Goal: Task Accomplishment & Management: Complete application form

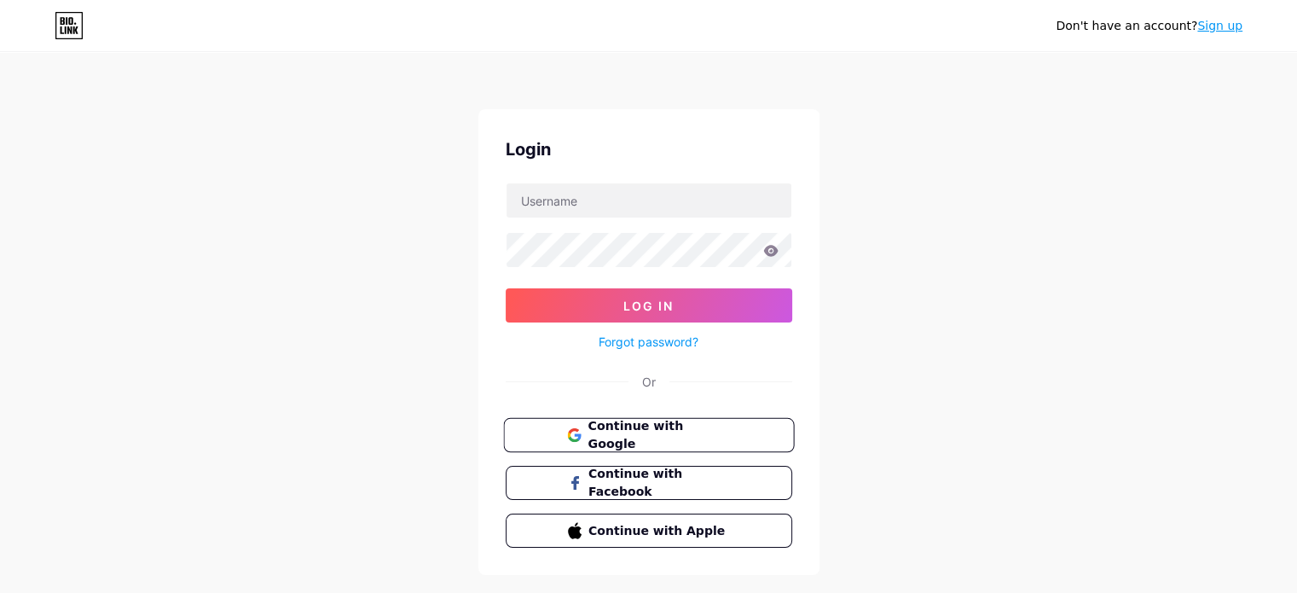
click at [586, 437] on span "Continue with Google" at bounding box center [649, 435] width 164 height 37
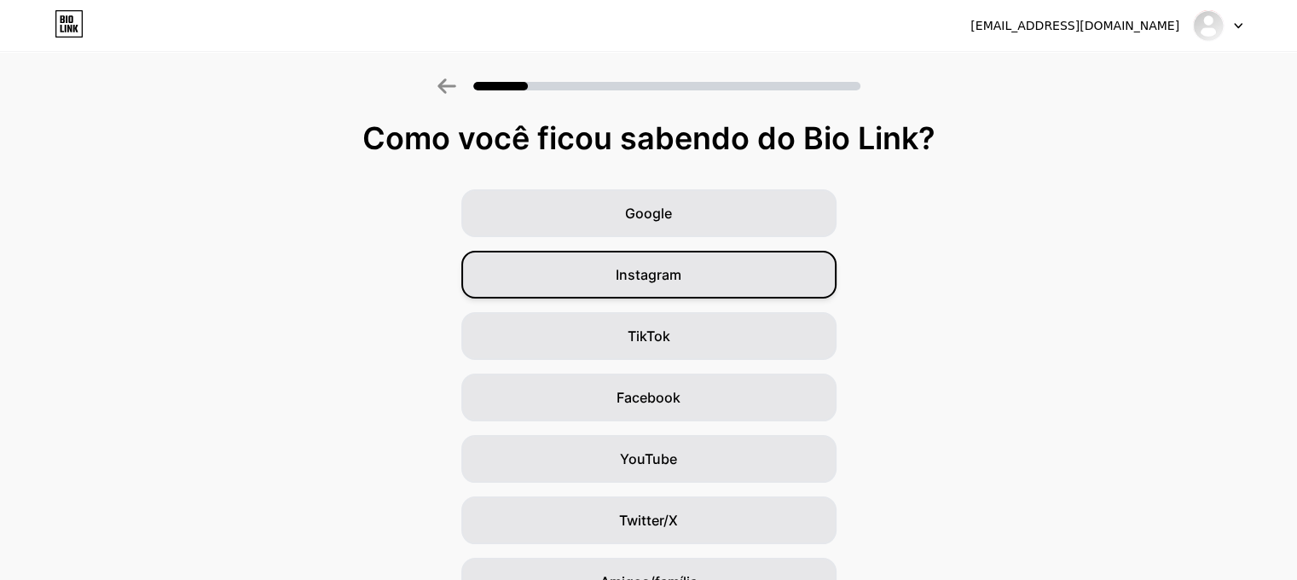
click at [704, 271] on div "Instagram" at bounding box center [648, 275] width 375 height 48
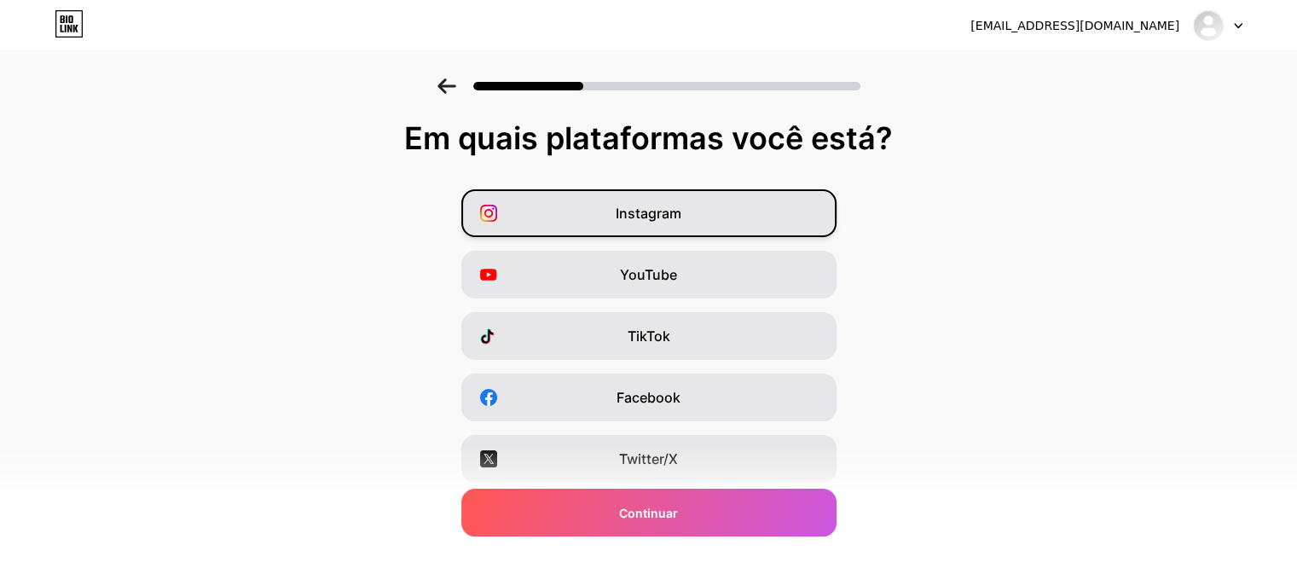
click at [643, 213] on font "Instagram" at bounding box center [649, 213] width 66 height 17
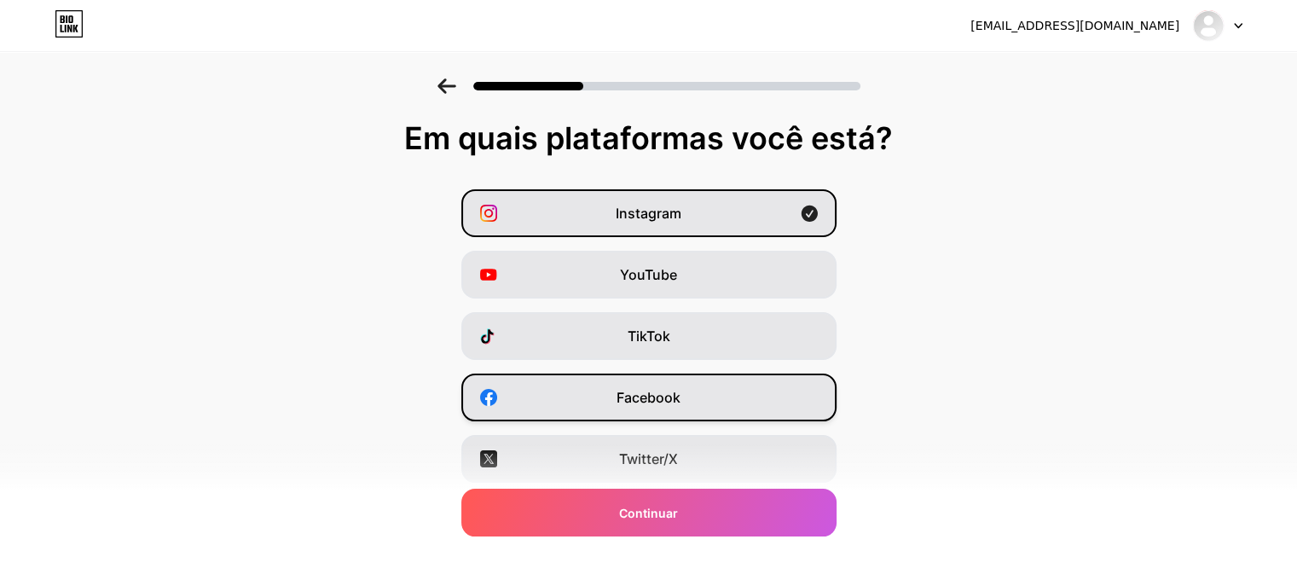
click at [655, 396] on font "Facebook" at bounding box center [649, 397] width 64 height 17
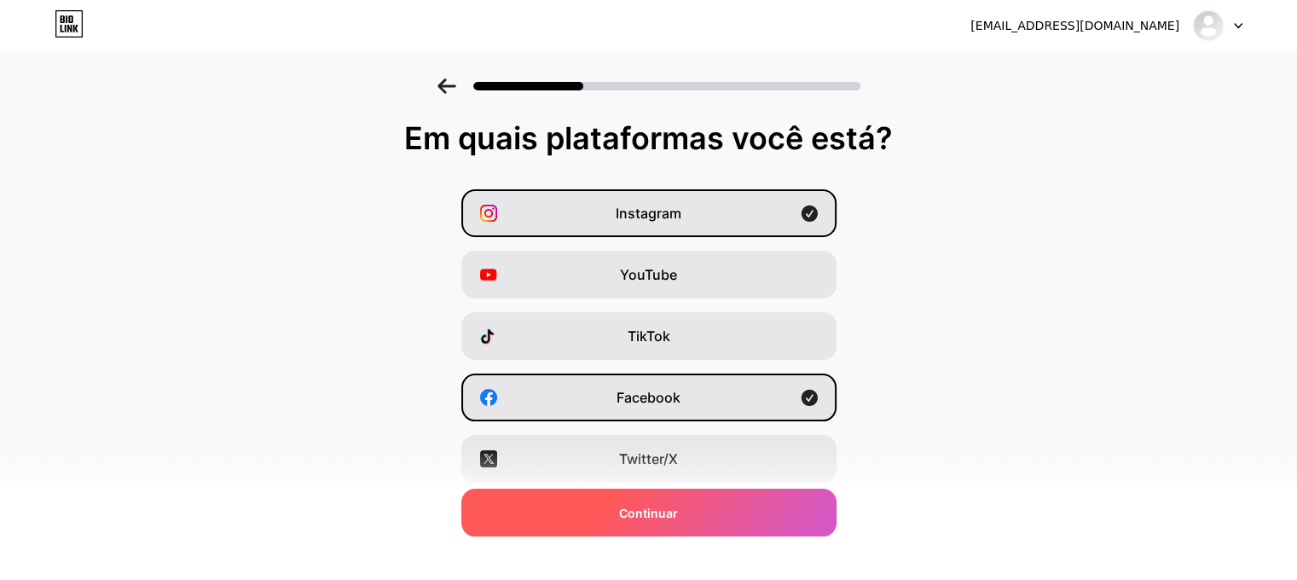
click at [662, 508] on font "Continuar" at bounding box center [648, 513] width 59 height 14
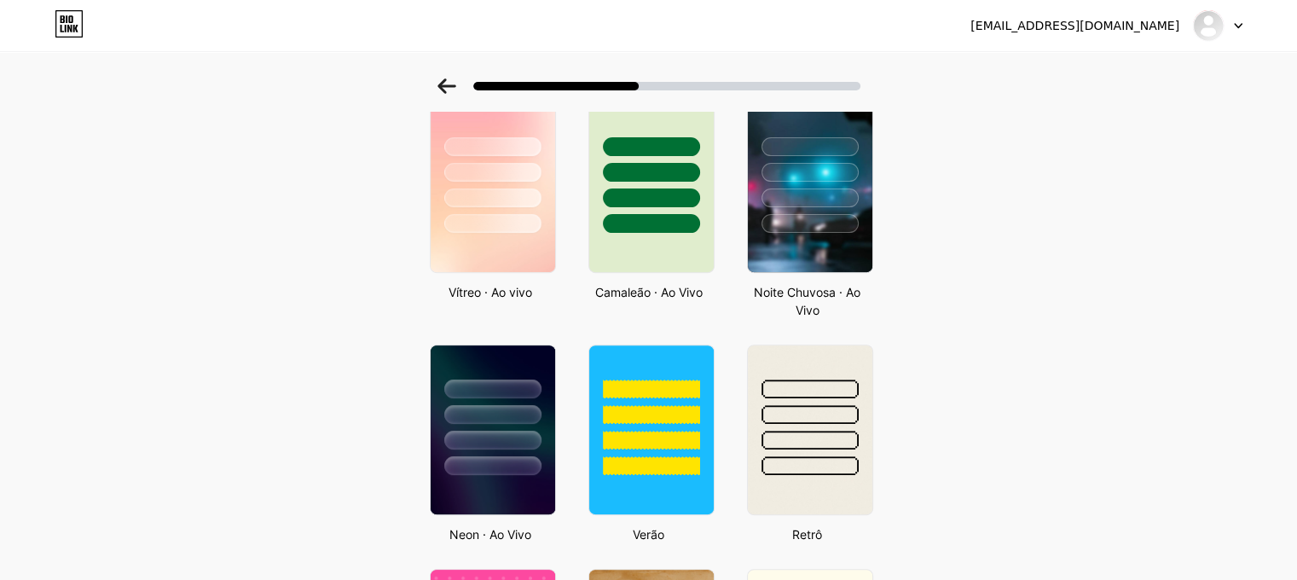
scroll to position [512, 0]
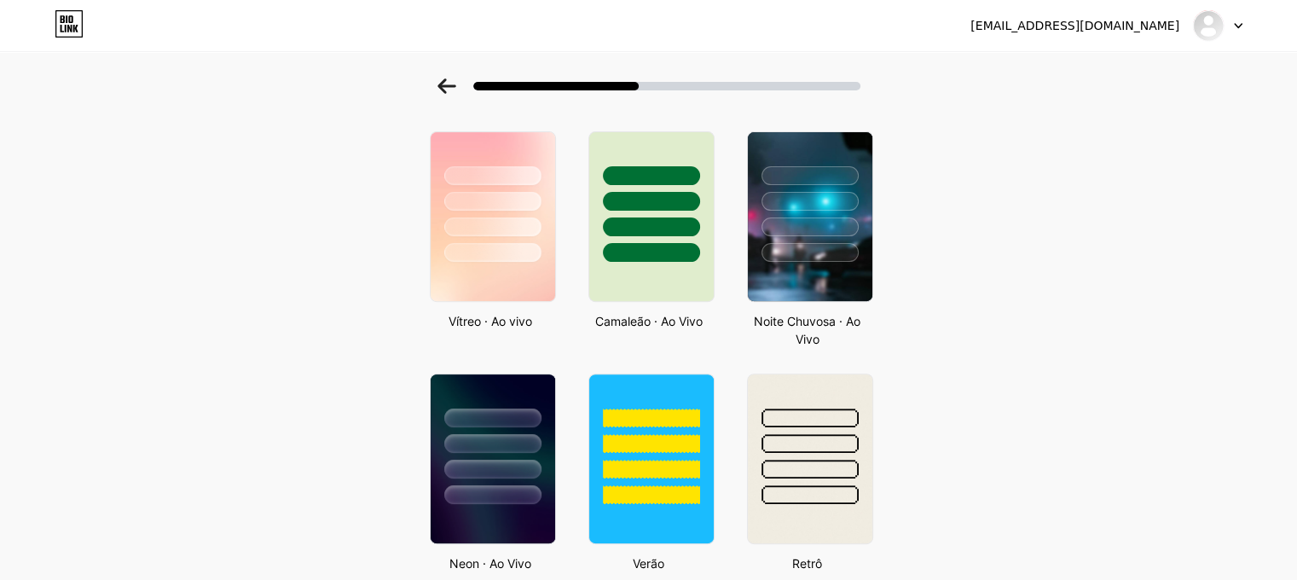
click at [476, 177] on div at bounding box center [492, 175] width 97 height 19
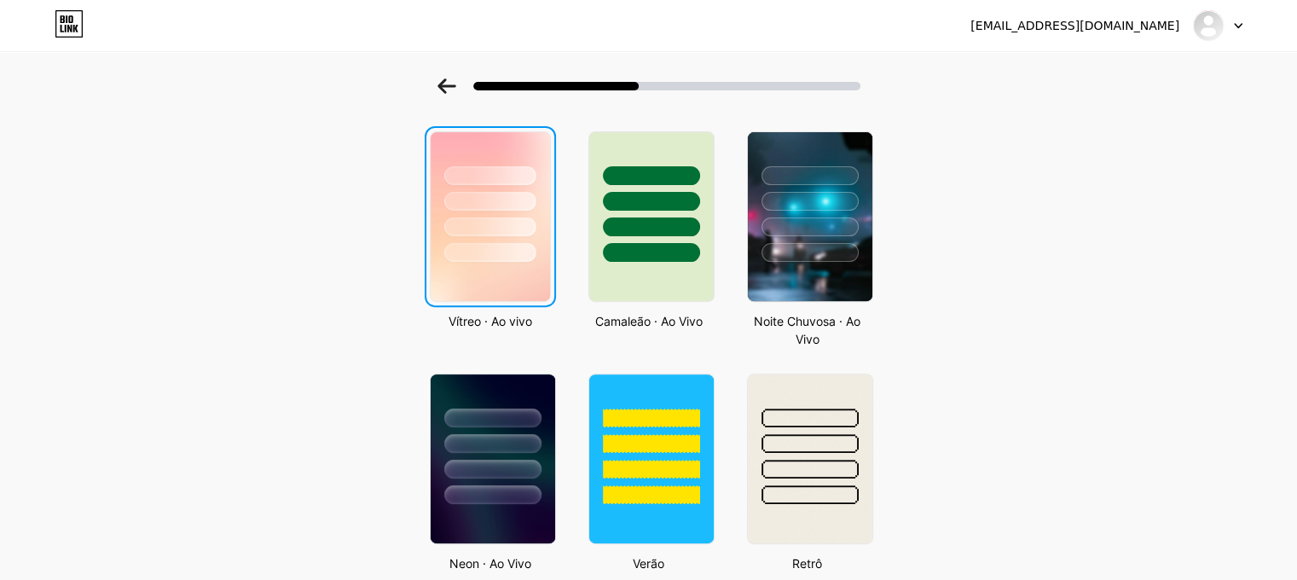
scroll to position [0, 0]
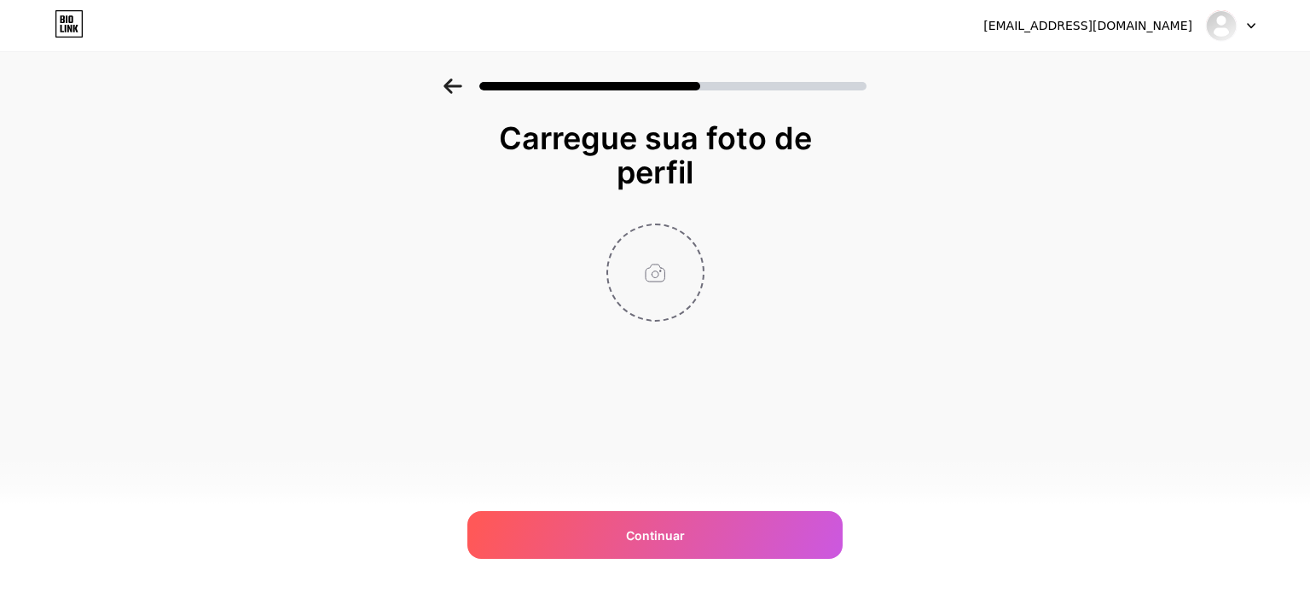
click at [659, 271] on input "file" at bounding box center [655, 272] width 95 height 95
type input "C:\fakepath\imagem óleos essenciais ebook.jpg"
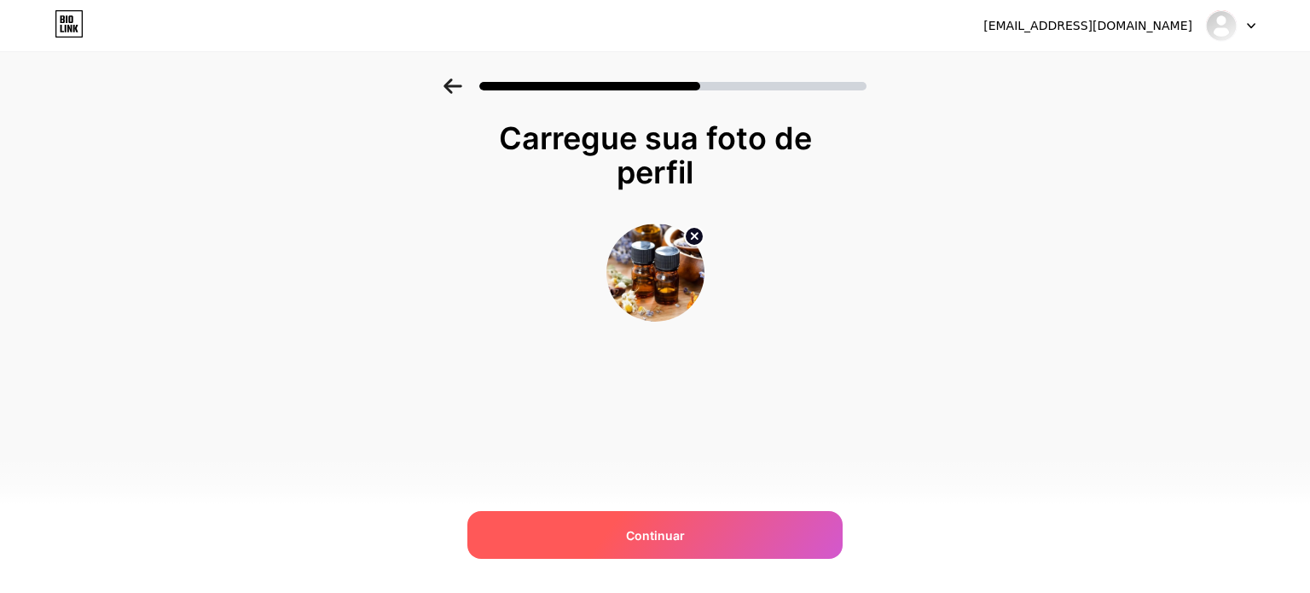
click at [643, 541] on font "Continuar" at bounding box center [655, 535] width 59 height 14
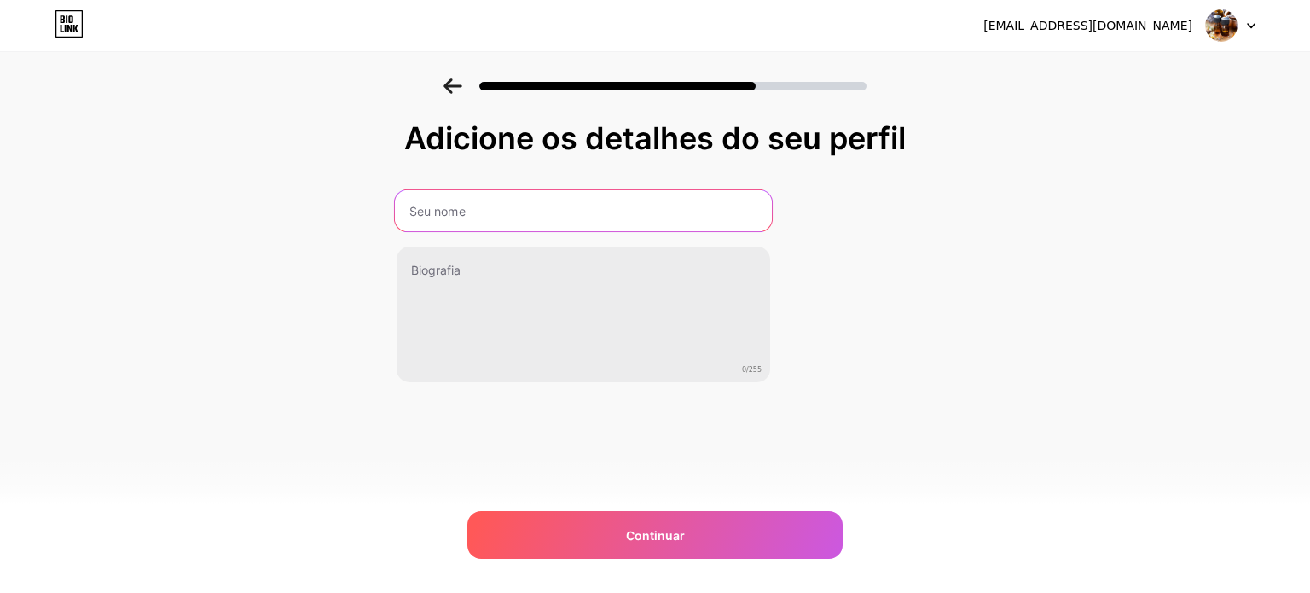
click at [559, 209] on input "text" at bounding box center [583, 210] width 377 height 41
type input "Aromaterapia Lucrativa"
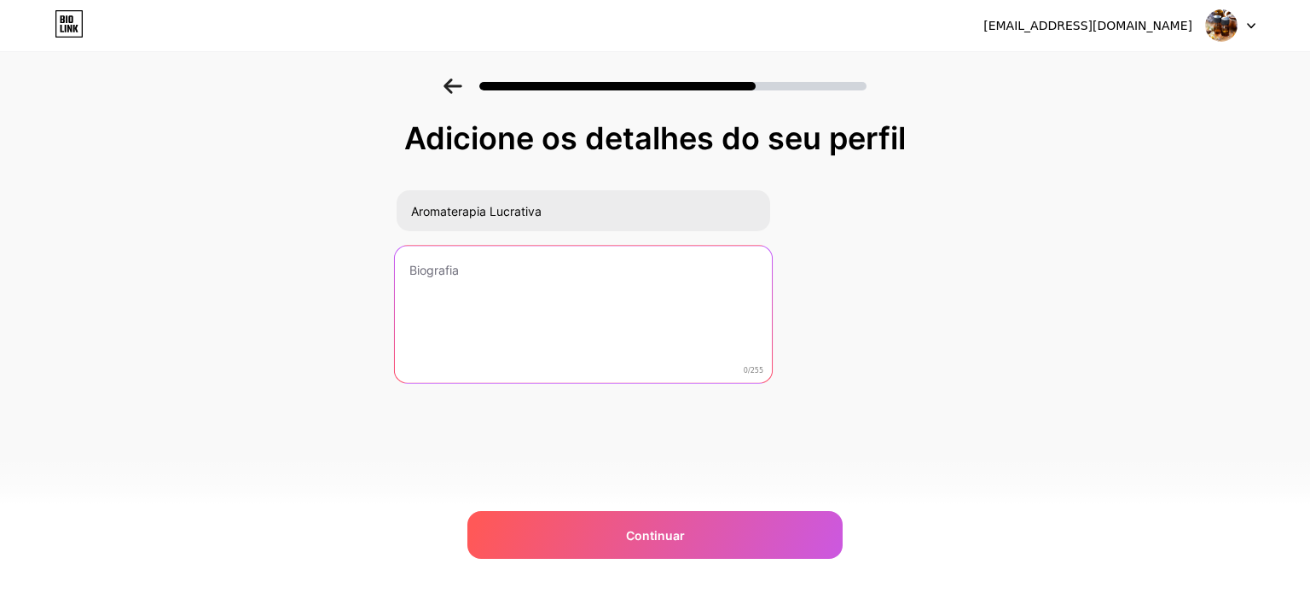
paste textarea "🌸 Transforme aromas em bem-estar e renda extra! 💧 Aprenda a criar inaladores e …"
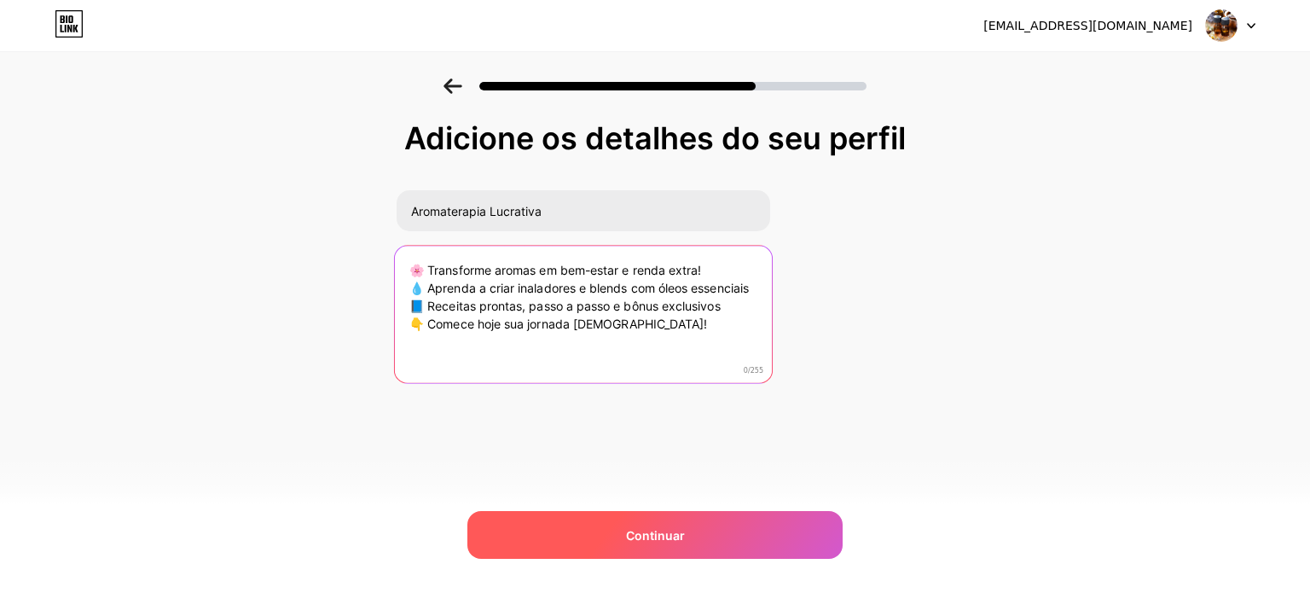
type textarea "🌸 Transforme aromas em bem-estar e renda extra! 💧 Aprenda a criar inaladores e …"
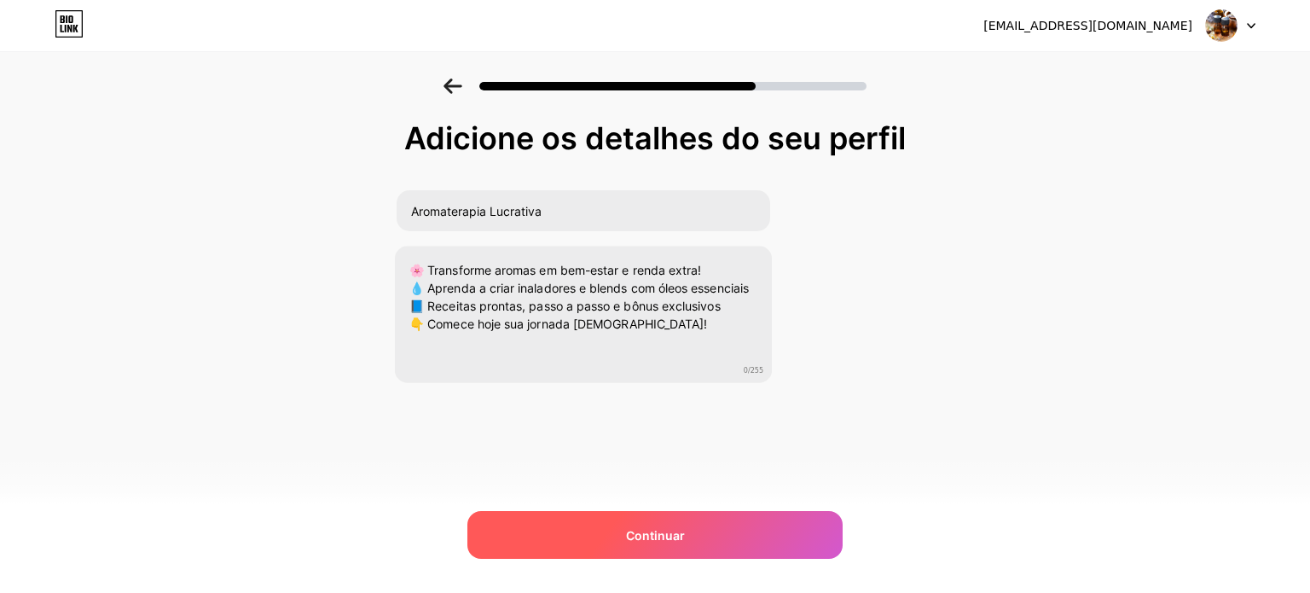
click at [689, 538] on div "Continuar" at bounding box center [654, 535] width 375 height 48
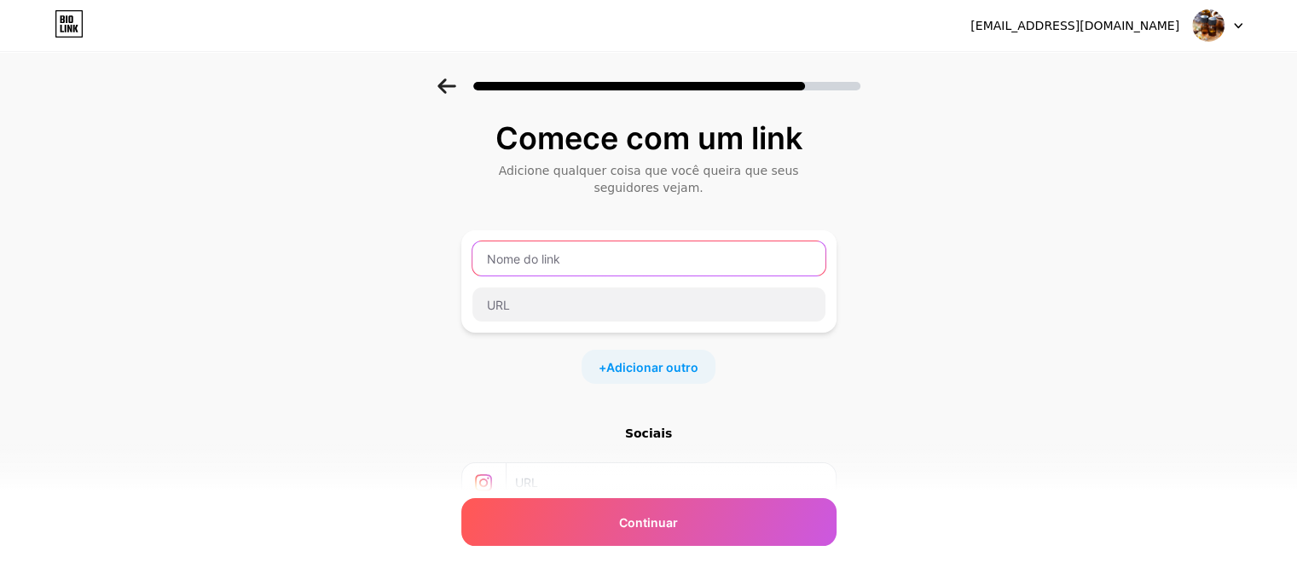
click at [541, 264] on input "text" at bounding box center [648, 258] width 353 height 34
type input "Aromaterapia Lucrativa"
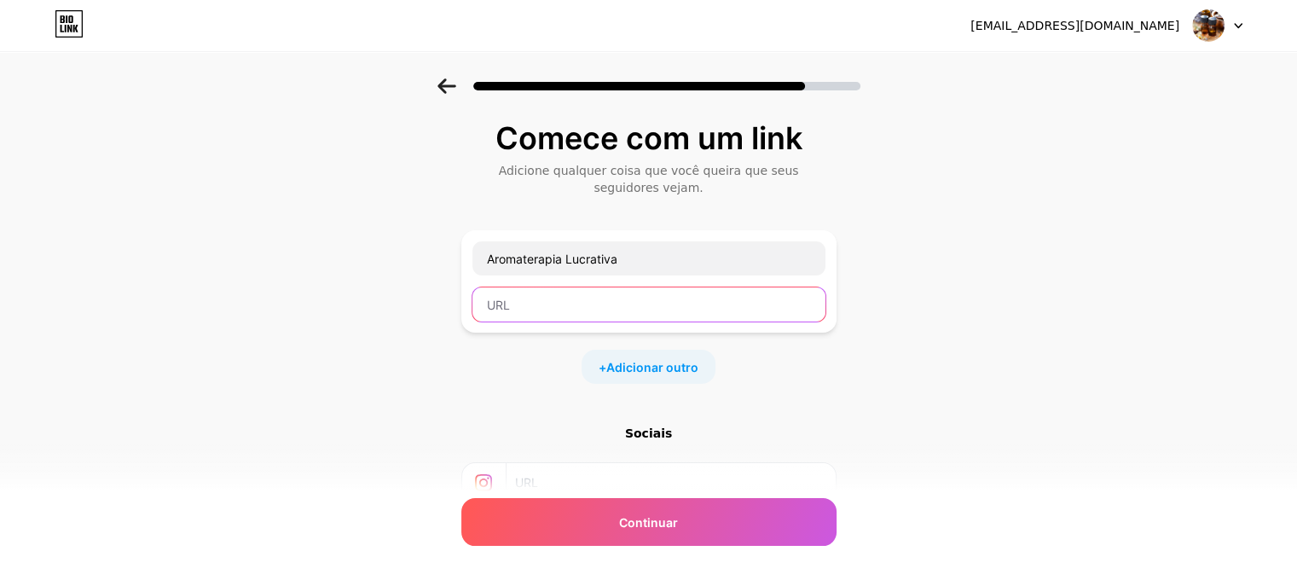
paste input "[URL][DOMAIN_NAME]"
type input "[URL][DOMAIN_NAME]"
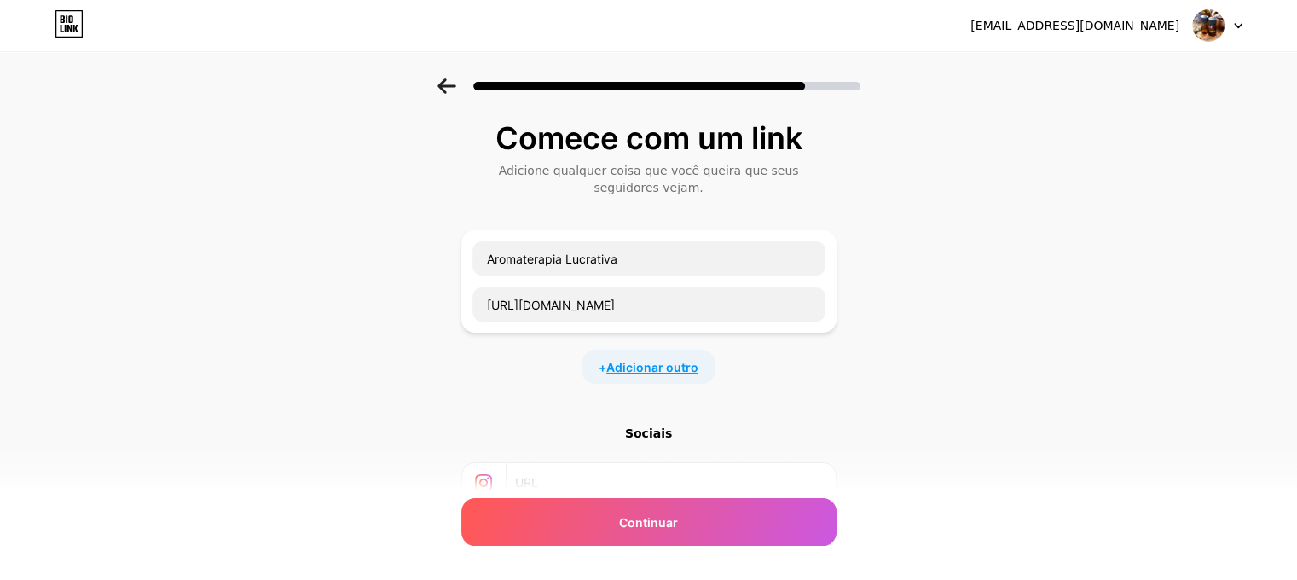
click at [667, 367] on font "Adicionar outro" at bounding box center [652, 367] width 92 height 14
click at [667, 367] on input "text" at bounding box center [648, 378] width 353 height 34
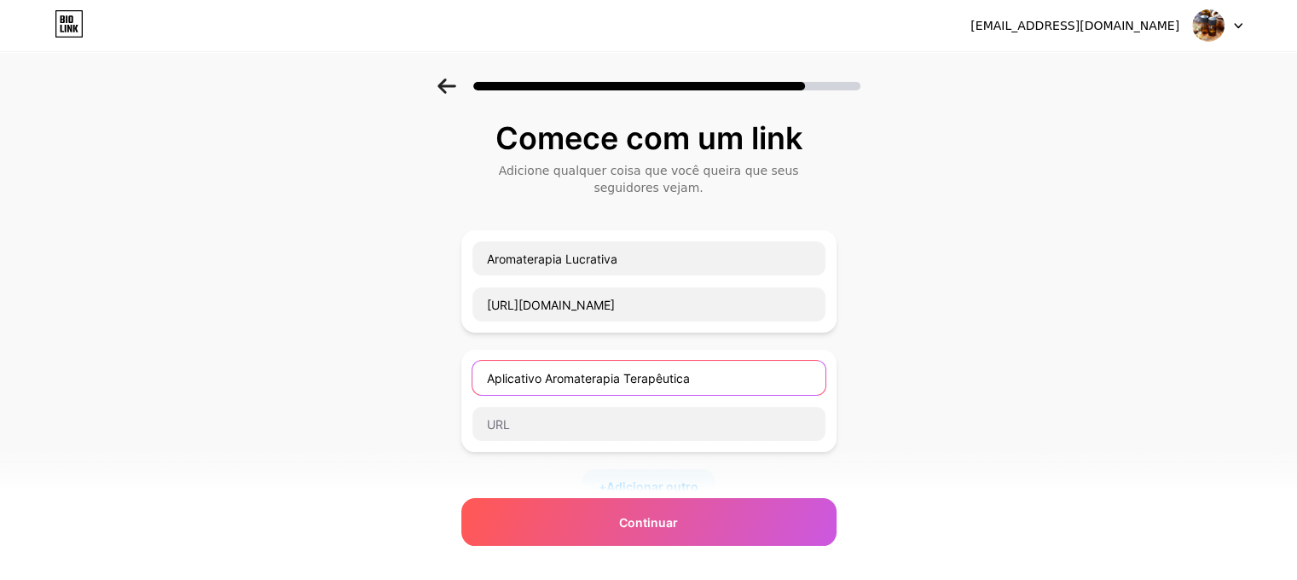
type input "Aplicativo Aromaterapia Terapêutica"
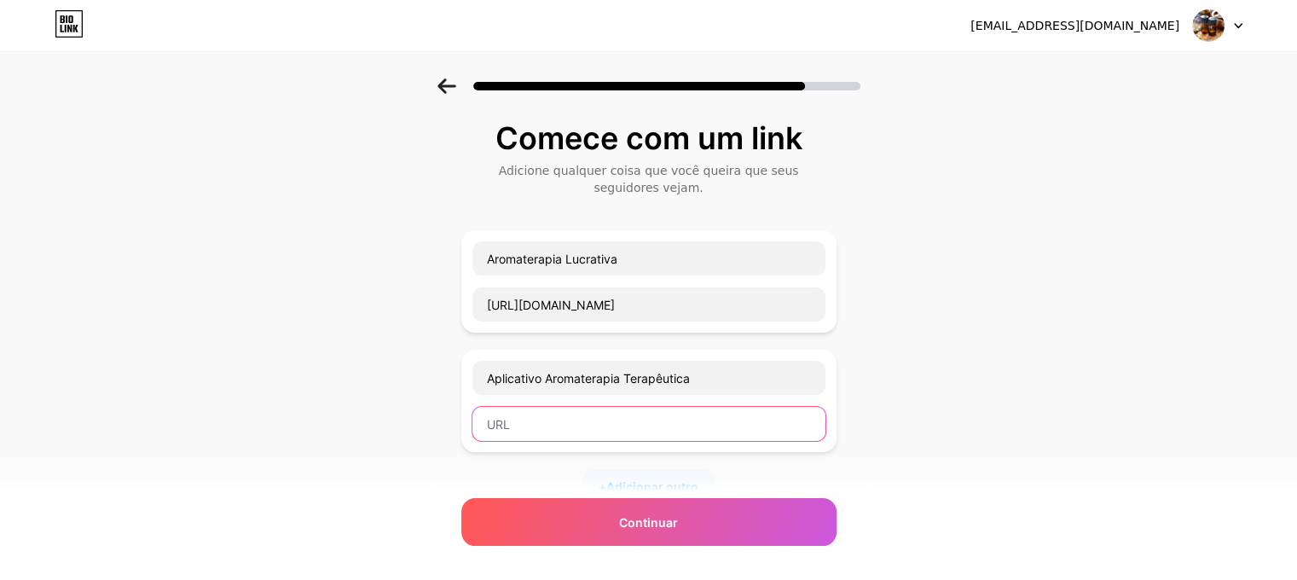
paste input "[URL][DOMAIN_NAME]"
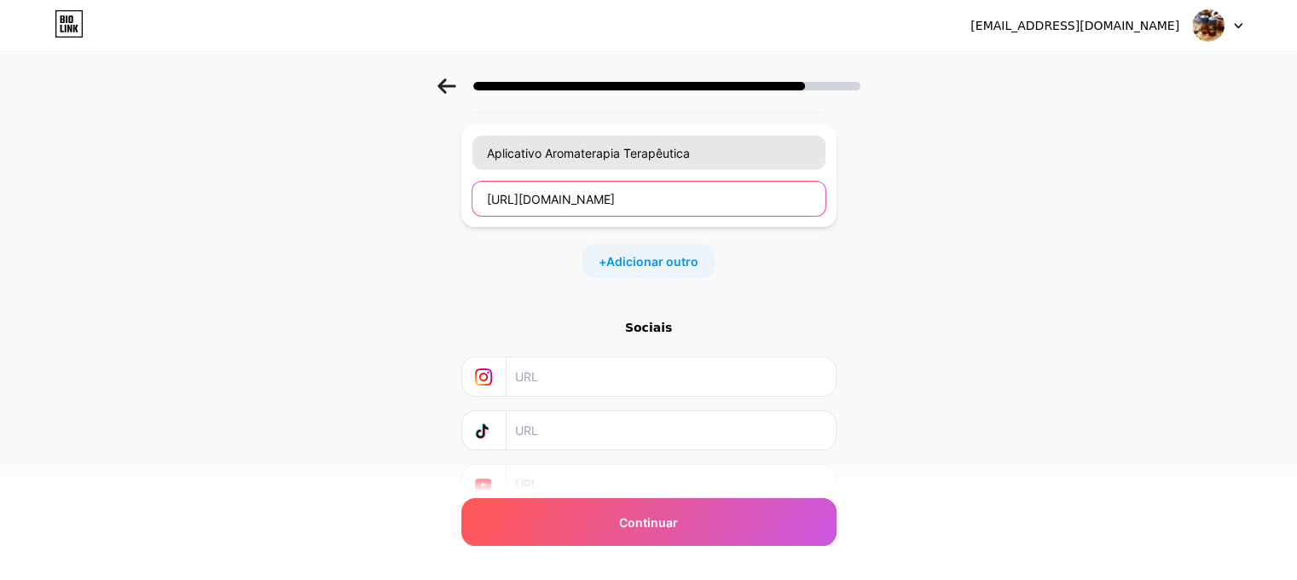
scroll to position [256, 0]
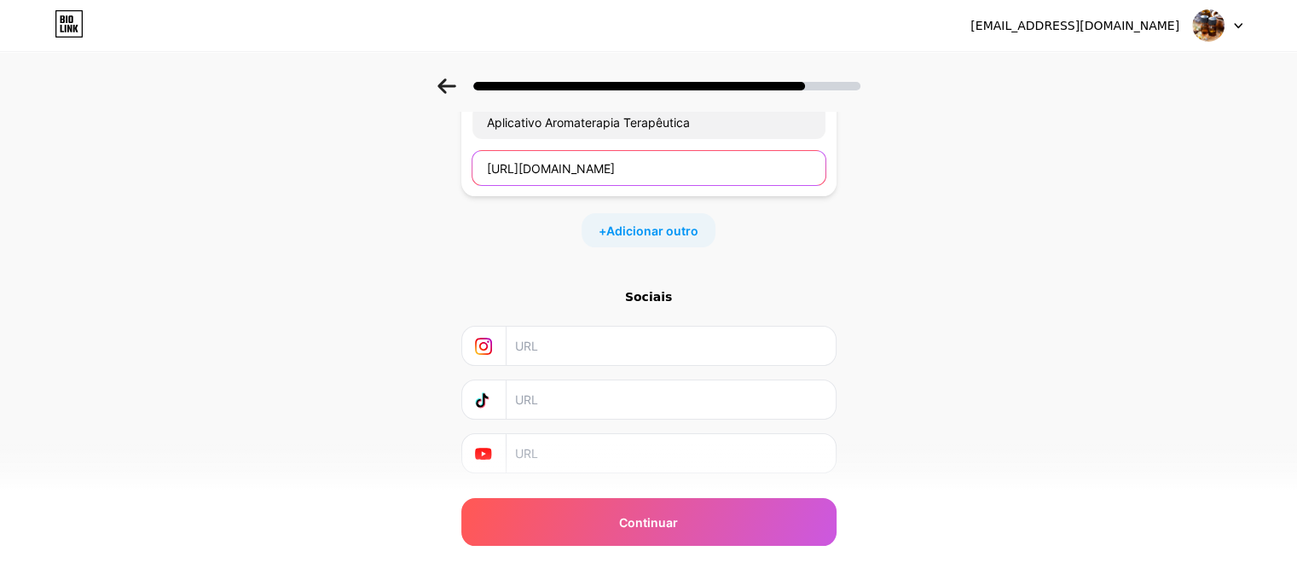
type input "[URL][DOMAIN_NAME]"
click at [662, 343] on input "text" at bounding box center [670, 346] width 310 height 38
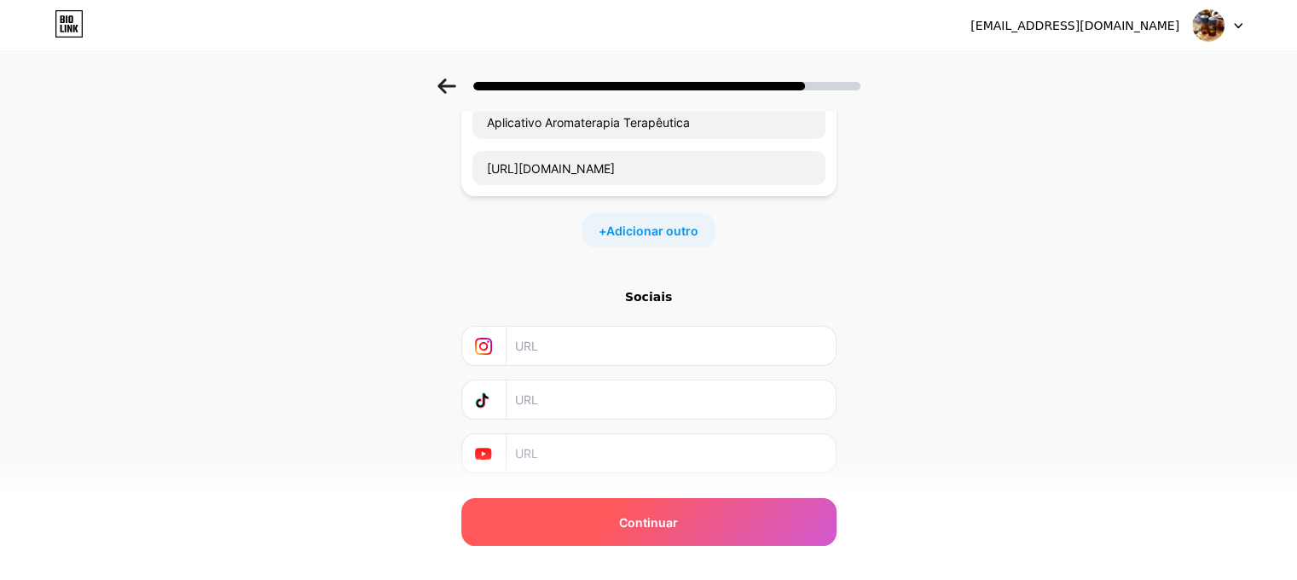
click at [678, 521] on font "Continuar" at bounding box center [648, 522] width 59 height 14
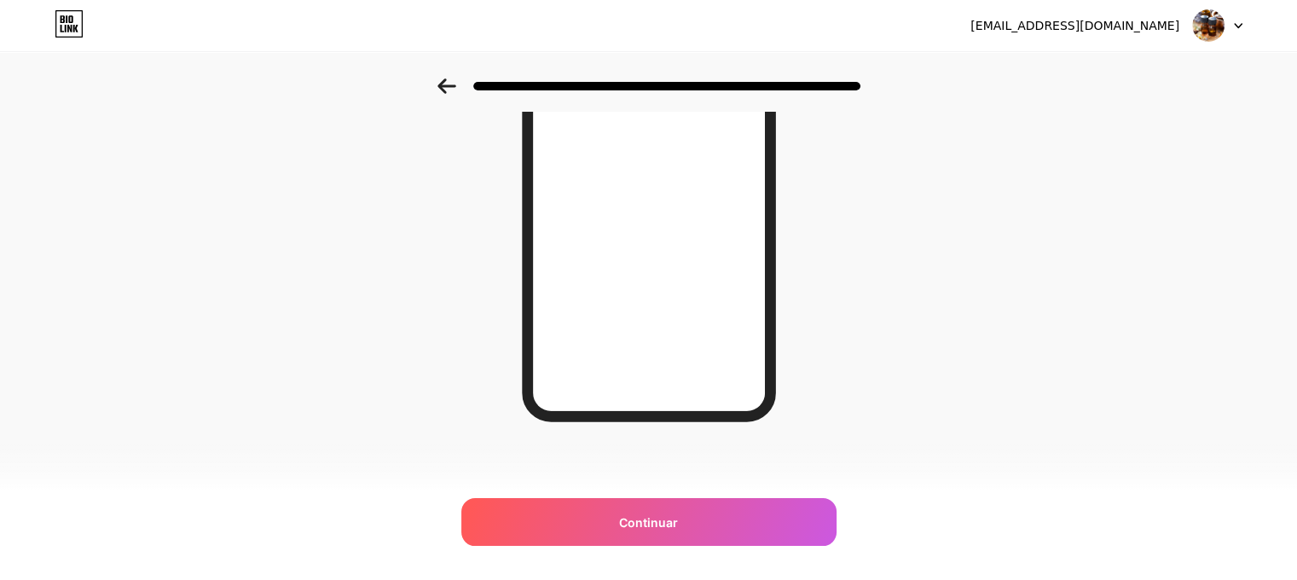
scroll to position [276, 0]
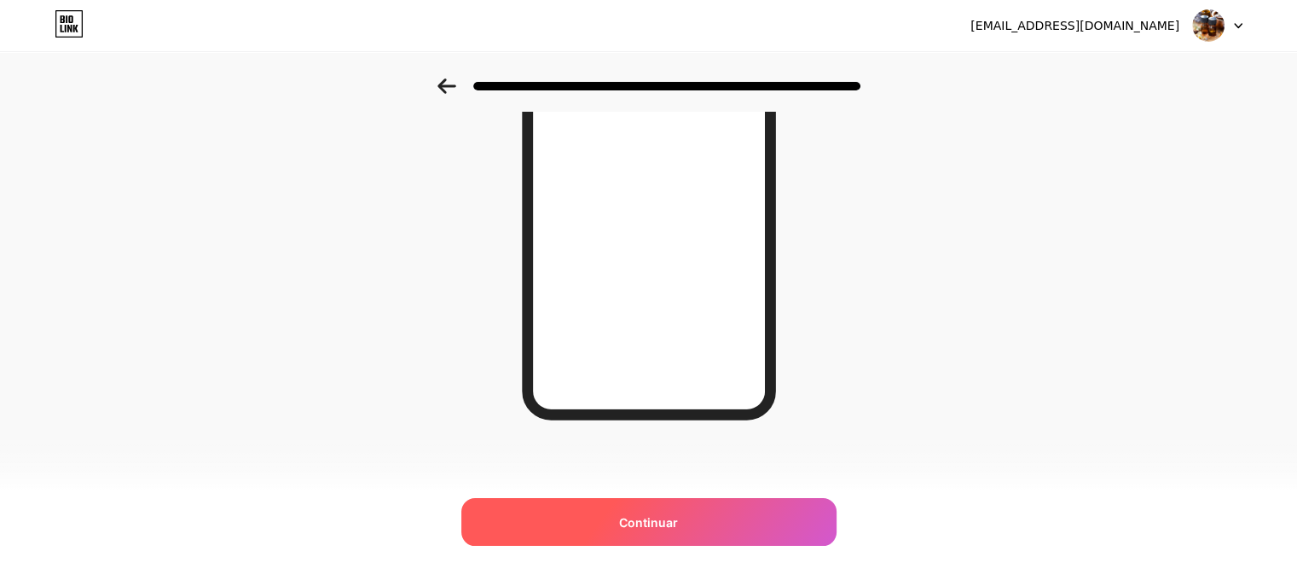
click at [663, 527] on font "Continuar" at bounding box center [648, 522] width 59 height 14
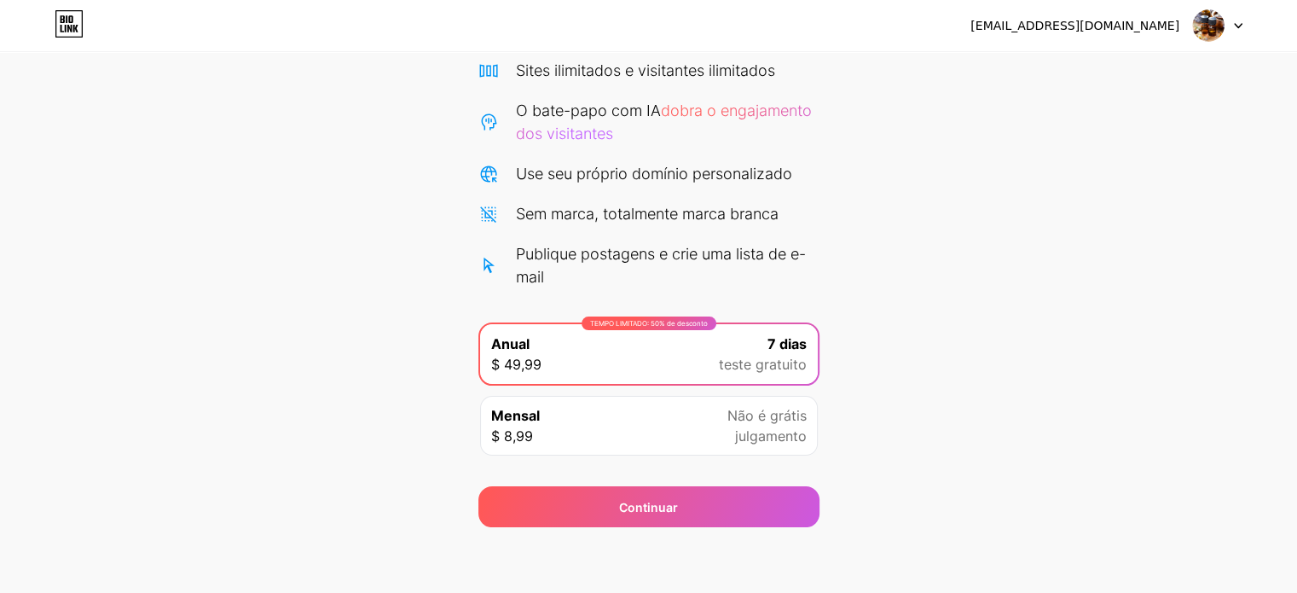
scroll to position [139, 0]
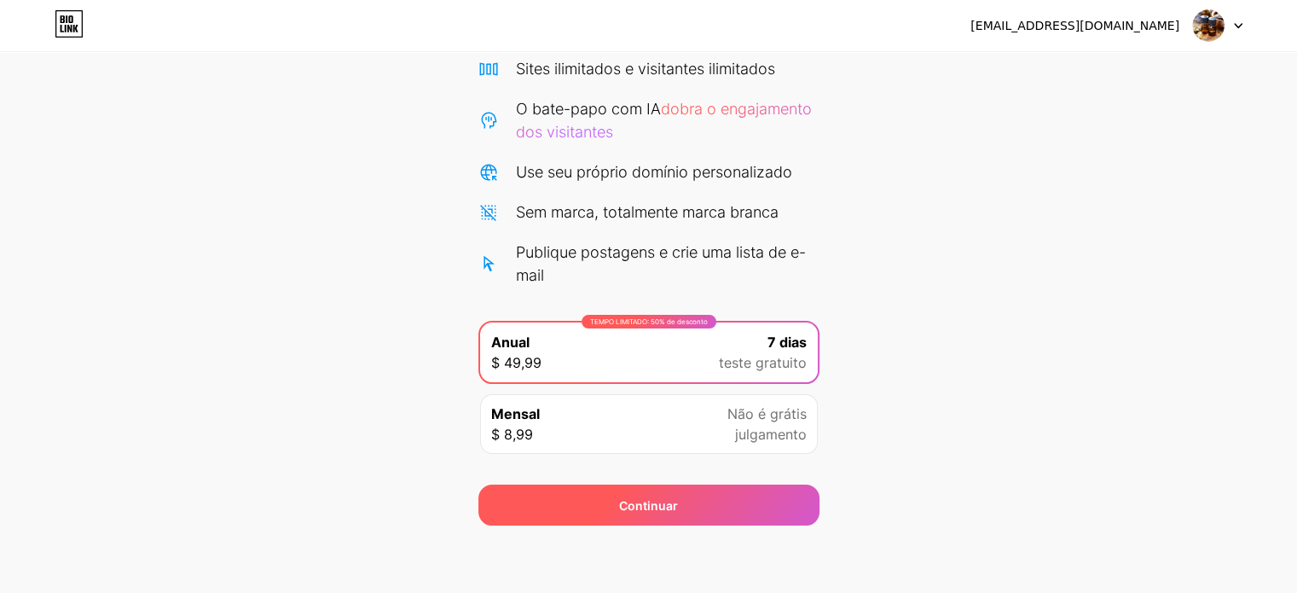
click at [728, 494] on div "Continuar" at bounding box center [648, 504] width 341 height 41
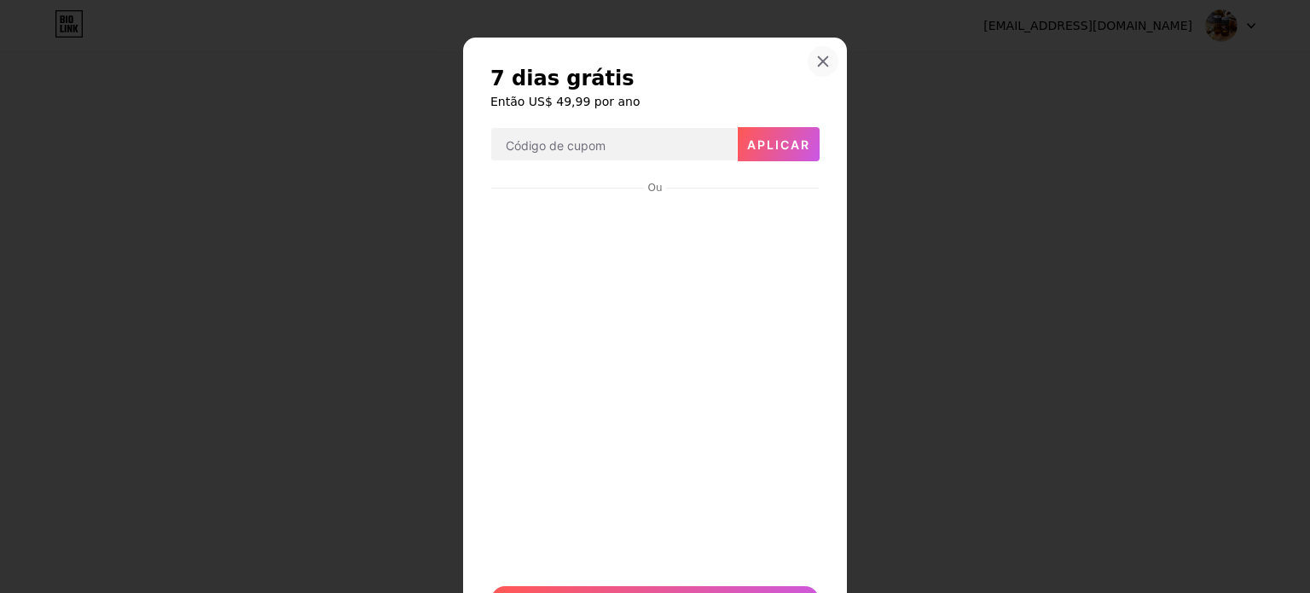
click at [816, 61] on icon at bounding box center [823, 62] width 14 height 14
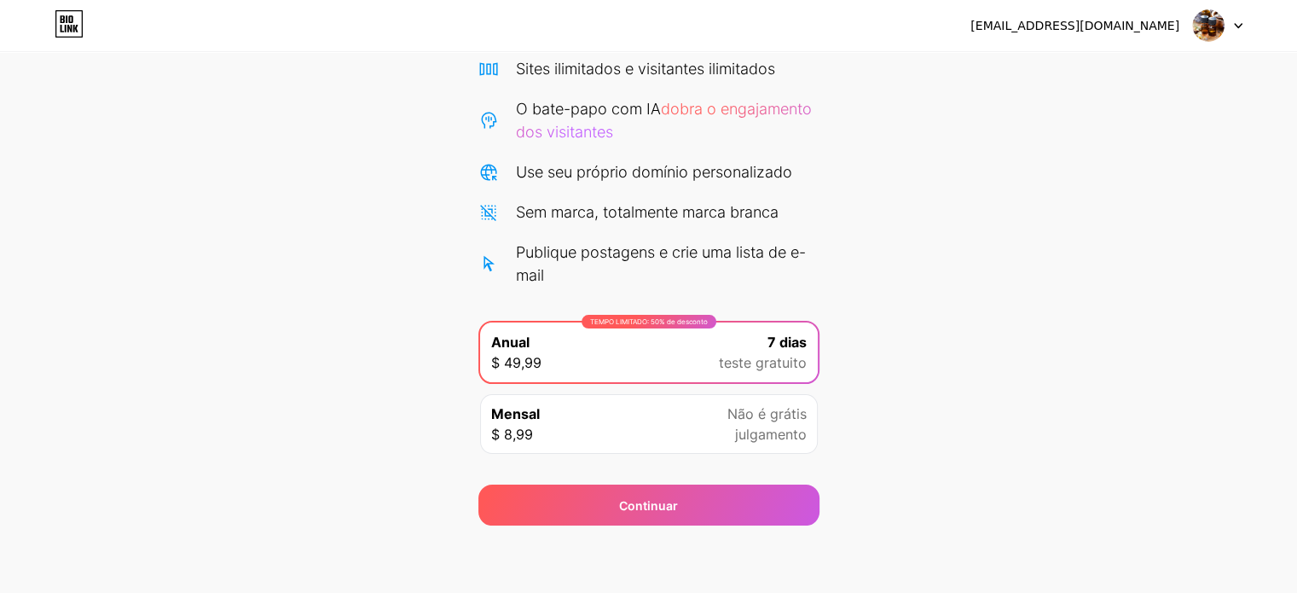
click at [693, 428] on div "Mensal $ 8,99 Não é grátis julgamento" at bounding box center [649, 424] width 338 height 60
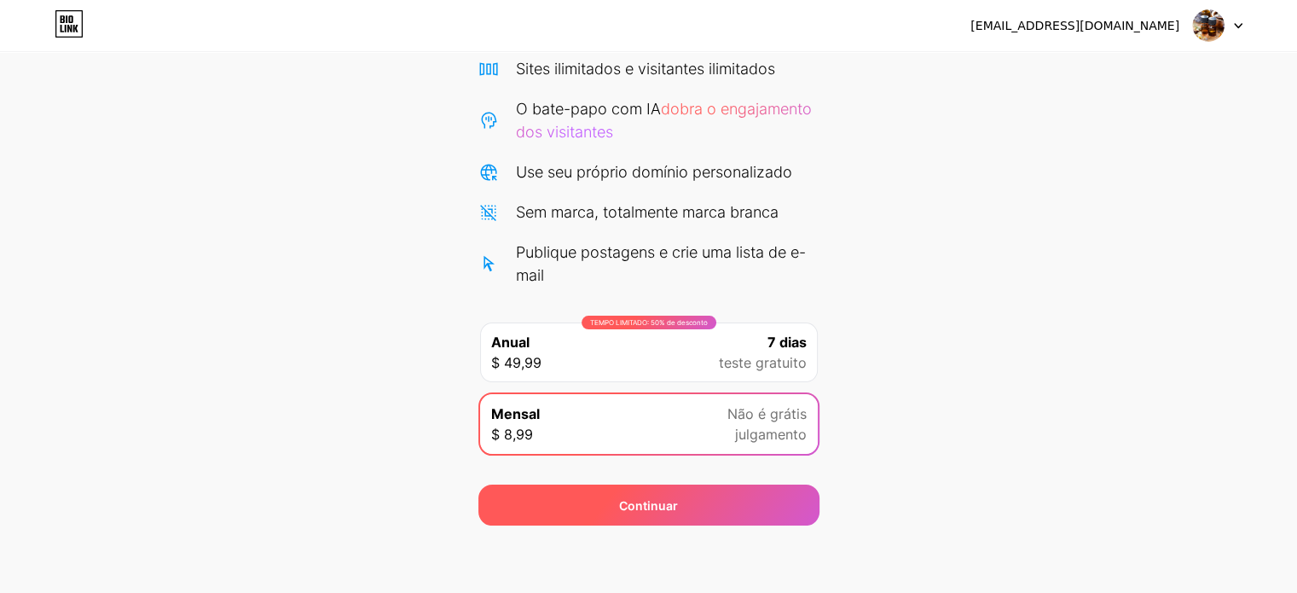
click at [715, 509] on div "Continuar" at bounding box center [648, 504] width 341 height 41
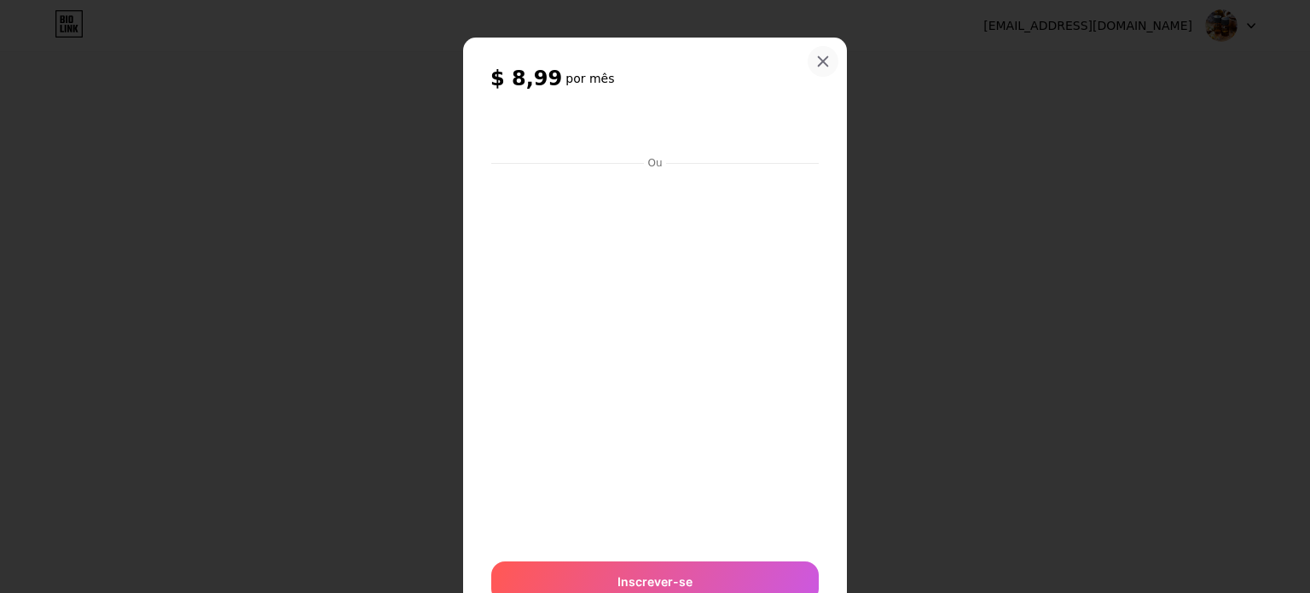
click at [816, 57] on icon at bounding box center [823, 62] width 14 height 14
